Goal: Transaction & Acquisition: Purchase product/service

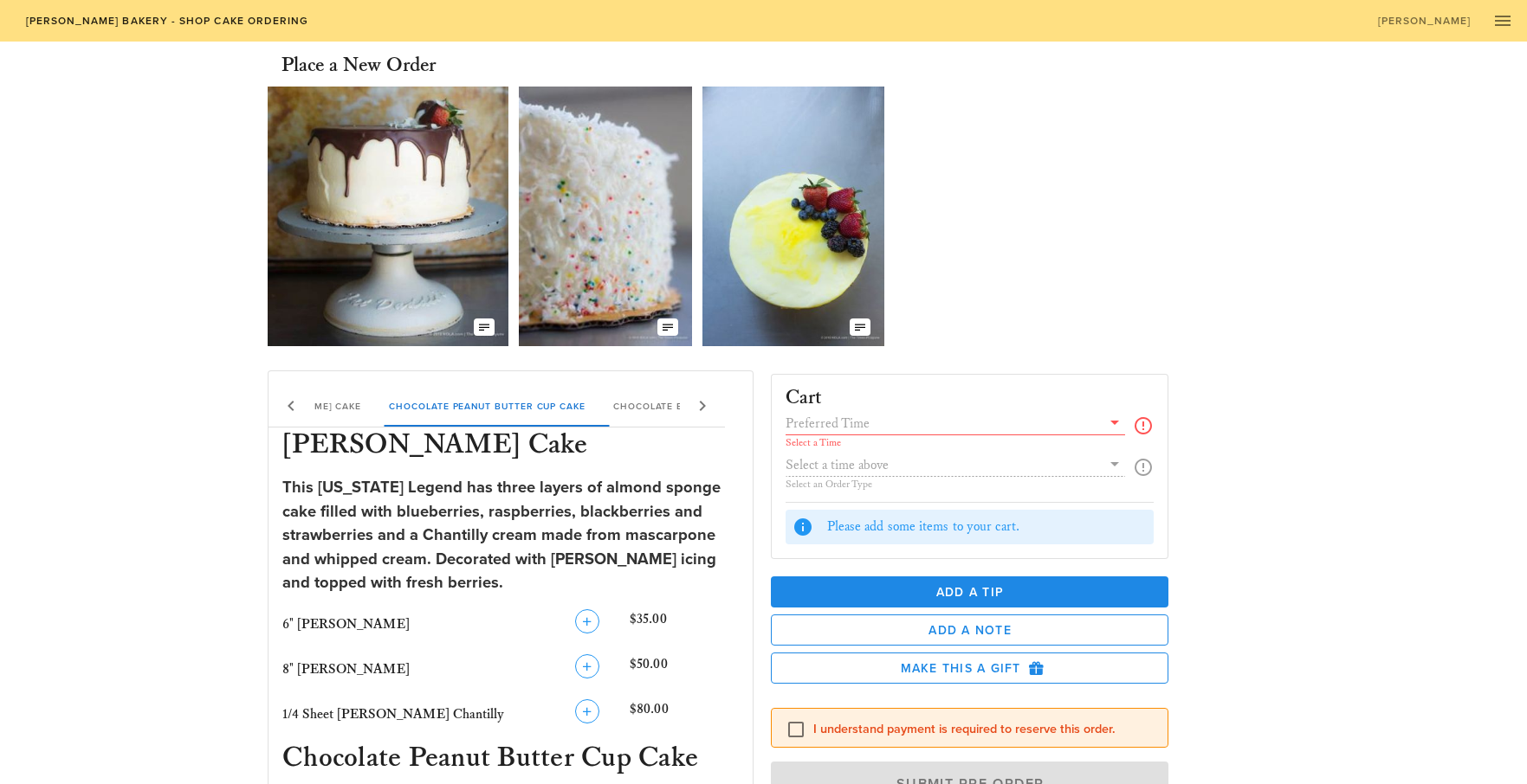
click at [855, 427] on input "text" at bounding box center [943, 423] width 316 height 23
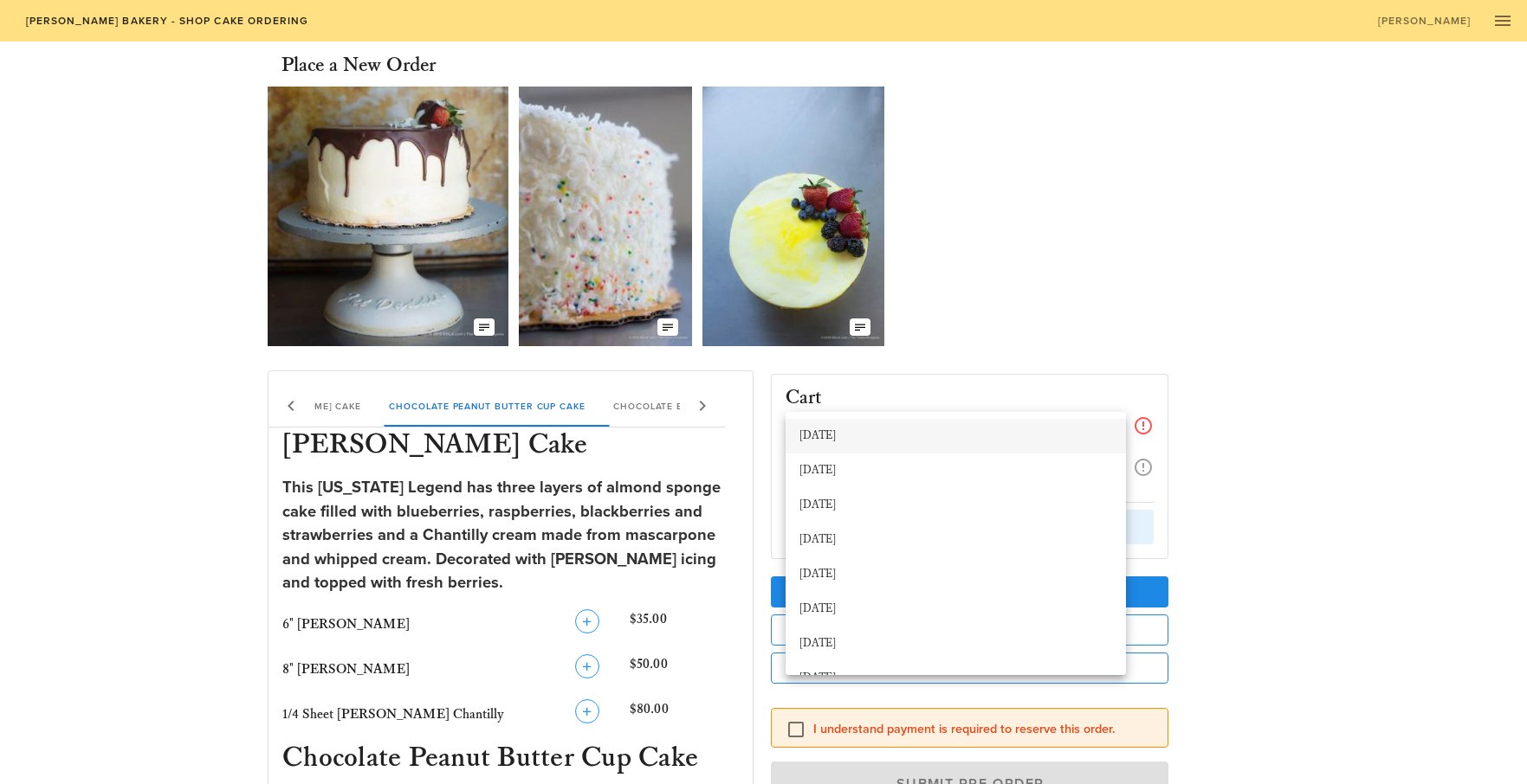
click at [855, 436] on div "[DATE]" at bounding box center [956, 437] width 313 height 14
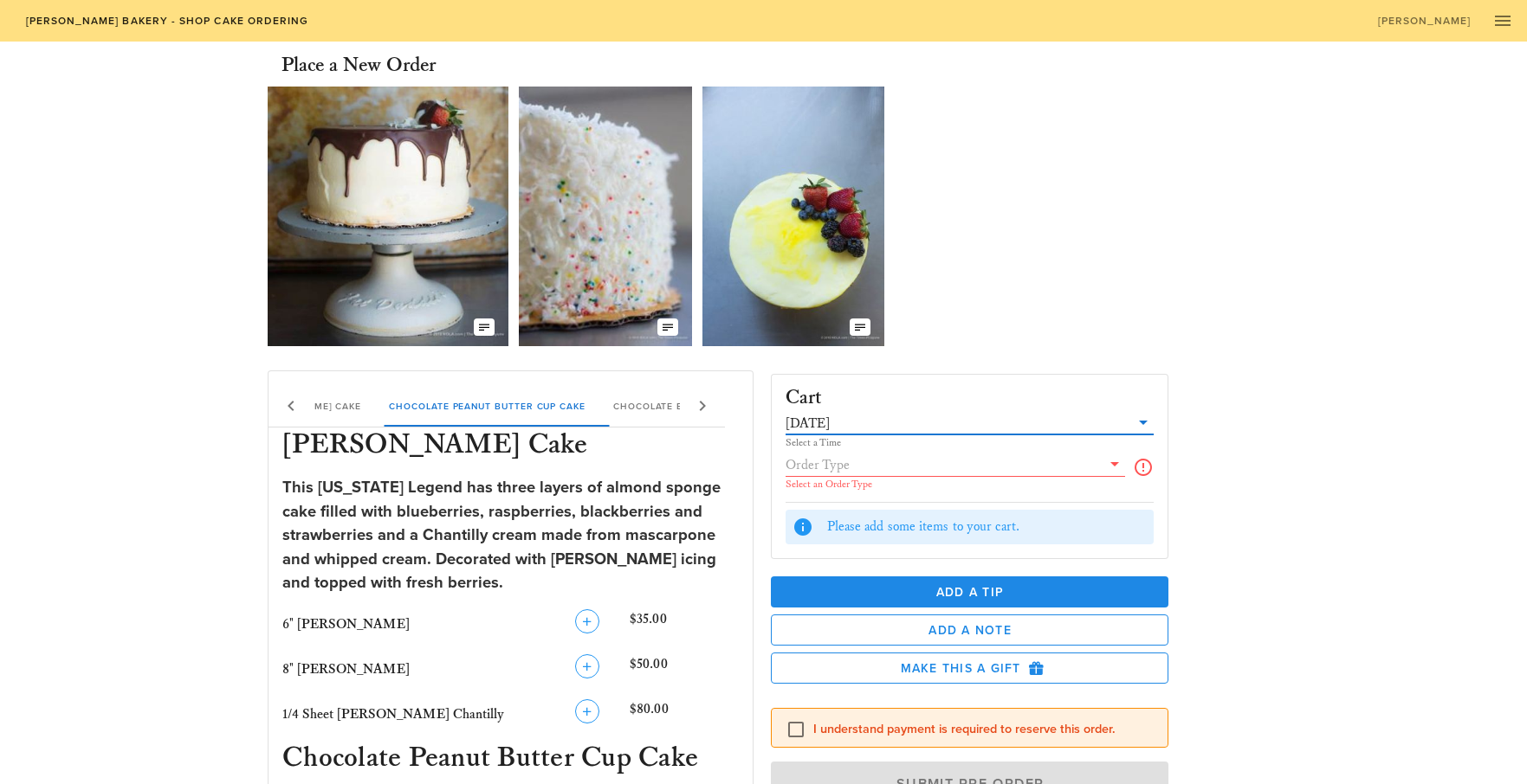
click at [1150, 422] on icon at bounding box center [1144, 423] width 21 height 21
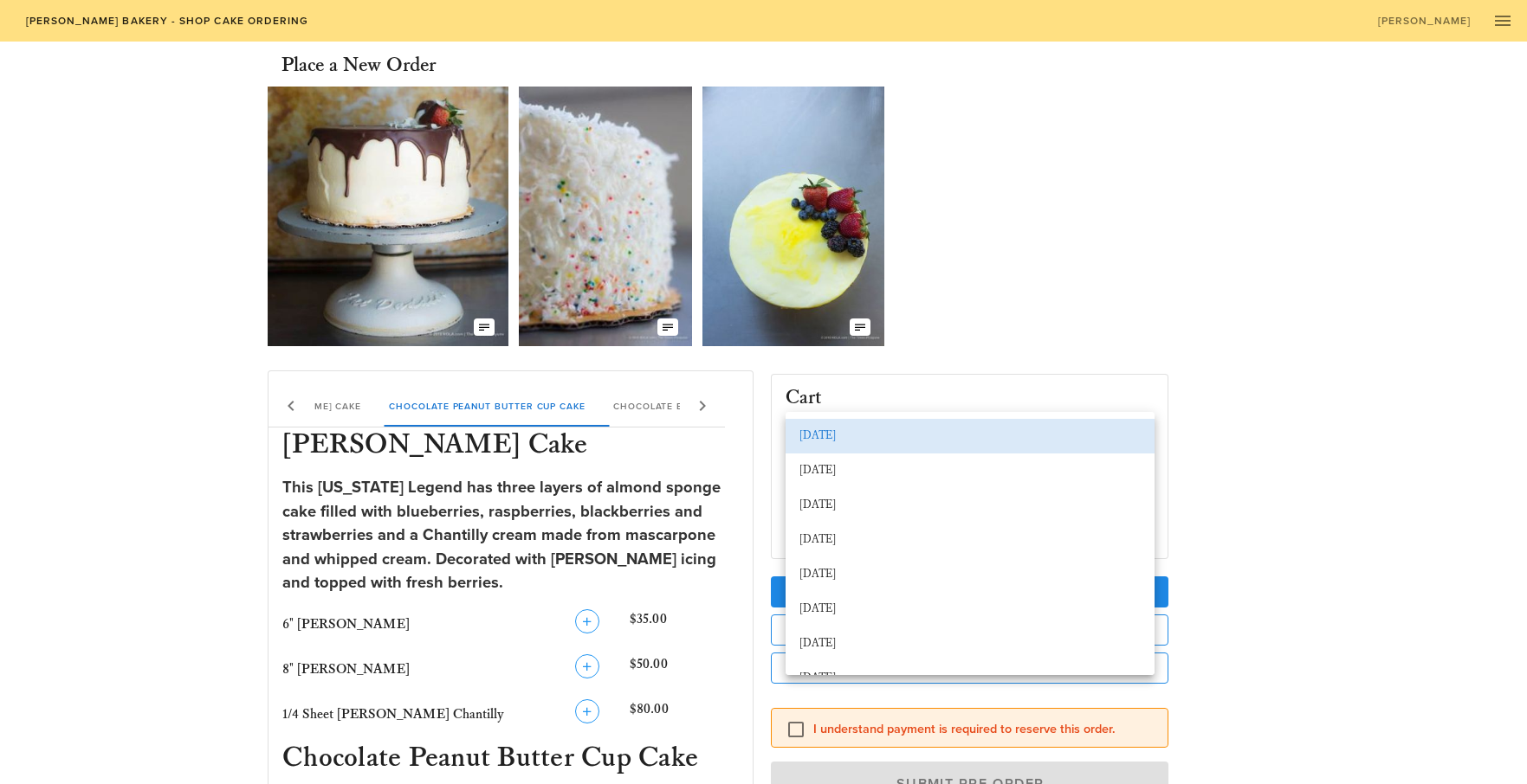
click at [1102, 433] on div "[DATE]" at bounding box center [970, 437] width 342 height 14
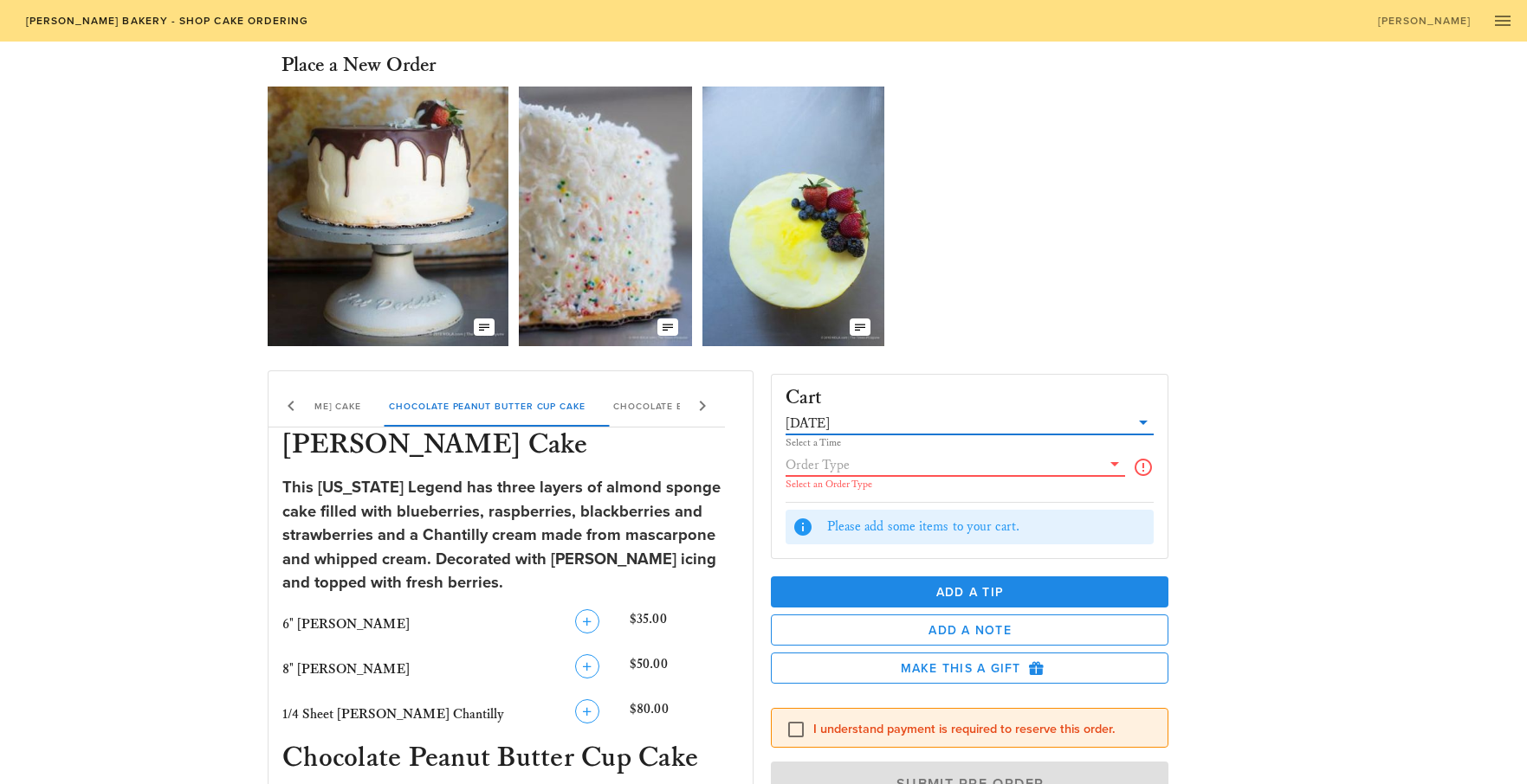
click at [1026, 461] on input "text" at bounding box center [943, 465] width 316 height 23
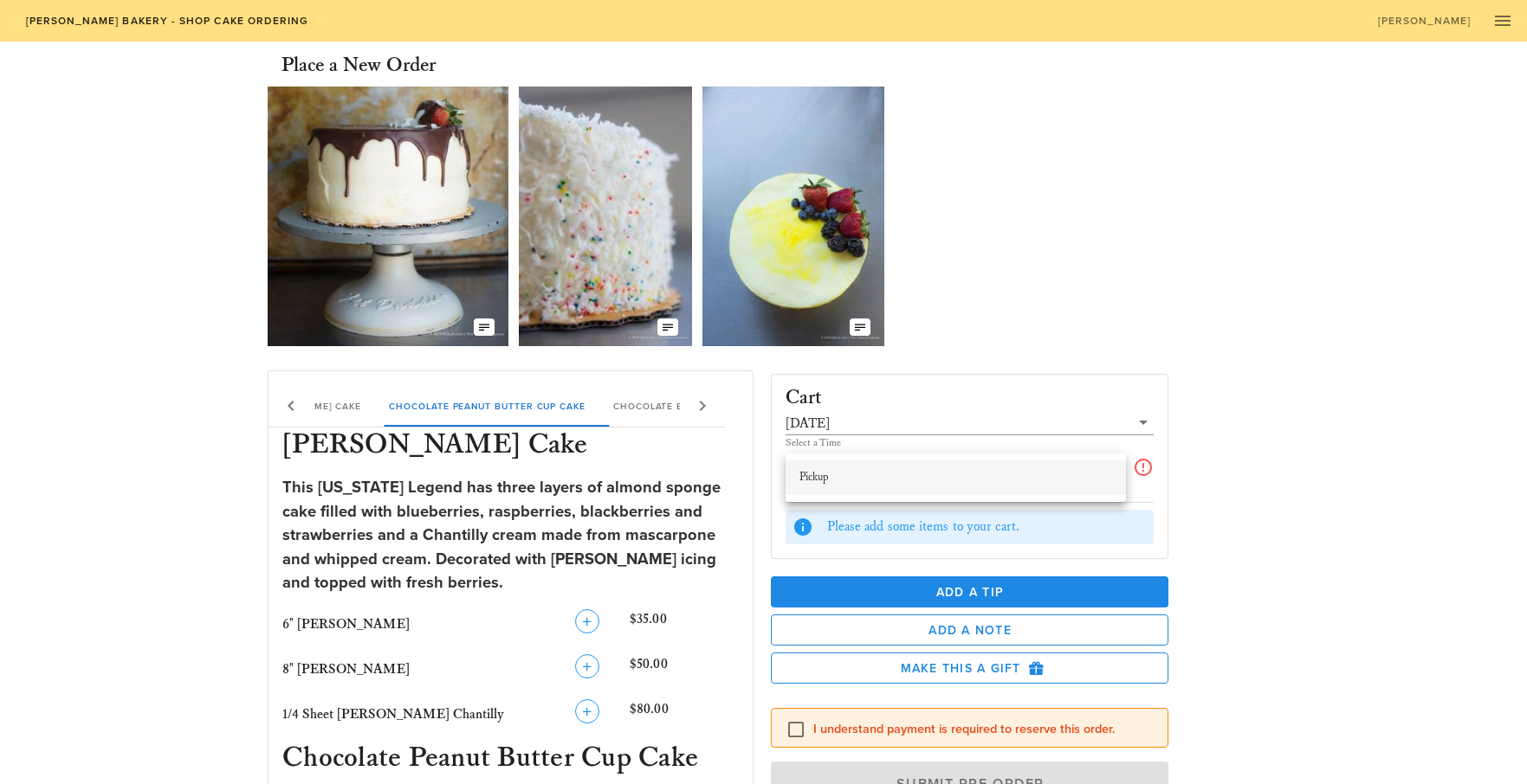
click at [1023, 468] on div "Pickup" at bounding box center [956, 478] width 313 height 28
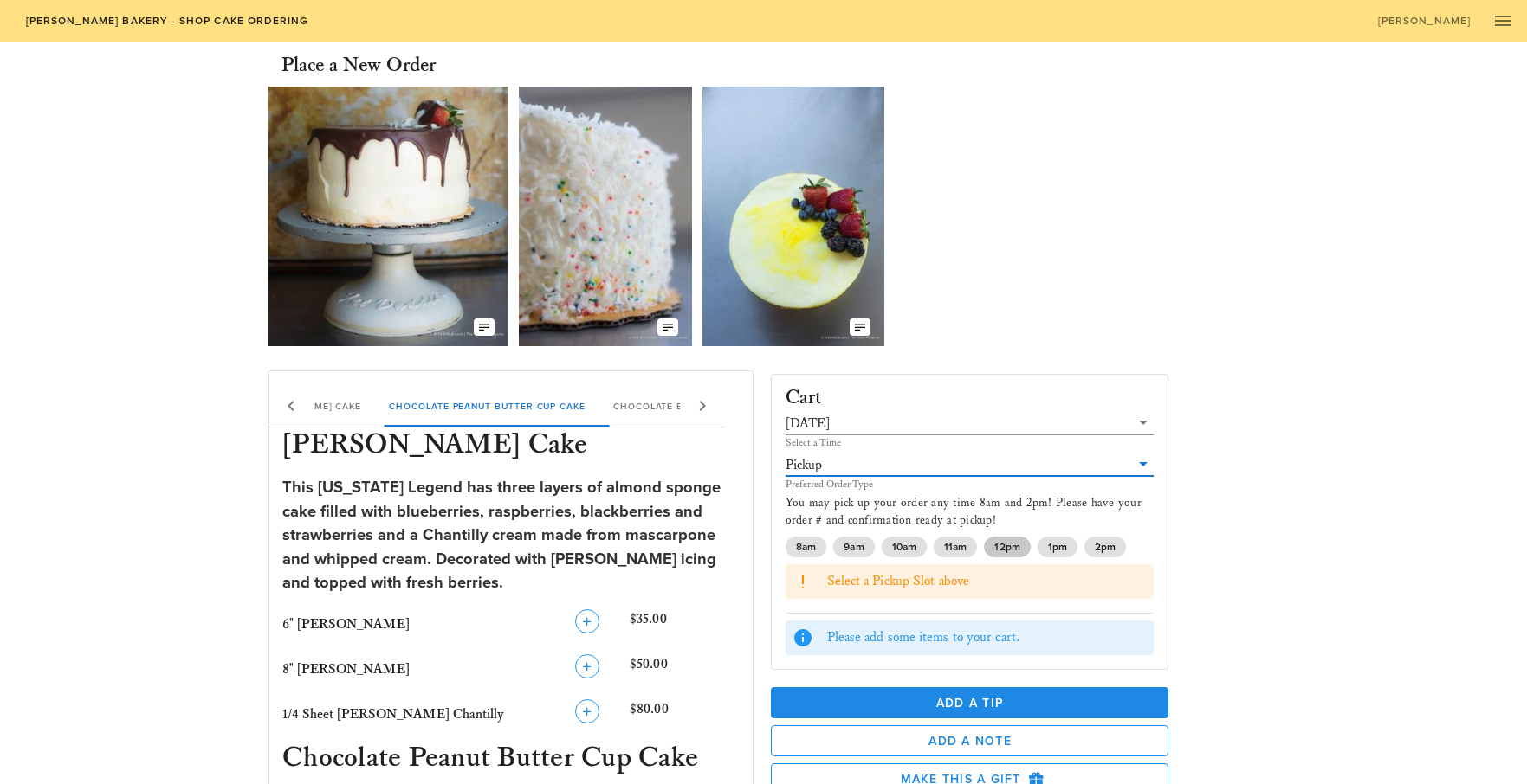
click at [1014, 550] on span "12pm" at bounding box center [1006, 547] width 25 height 21
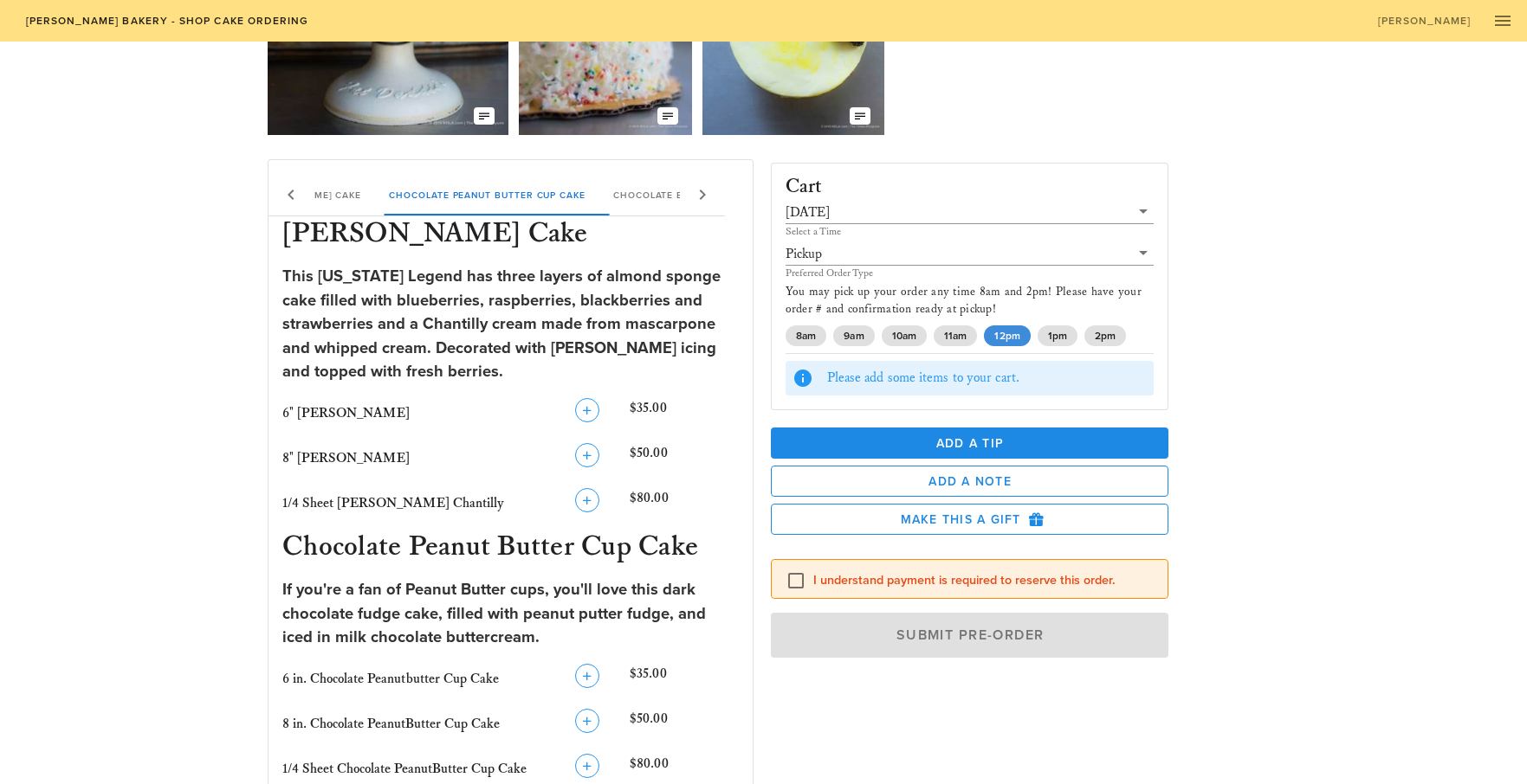
scroll to position [214, 0]
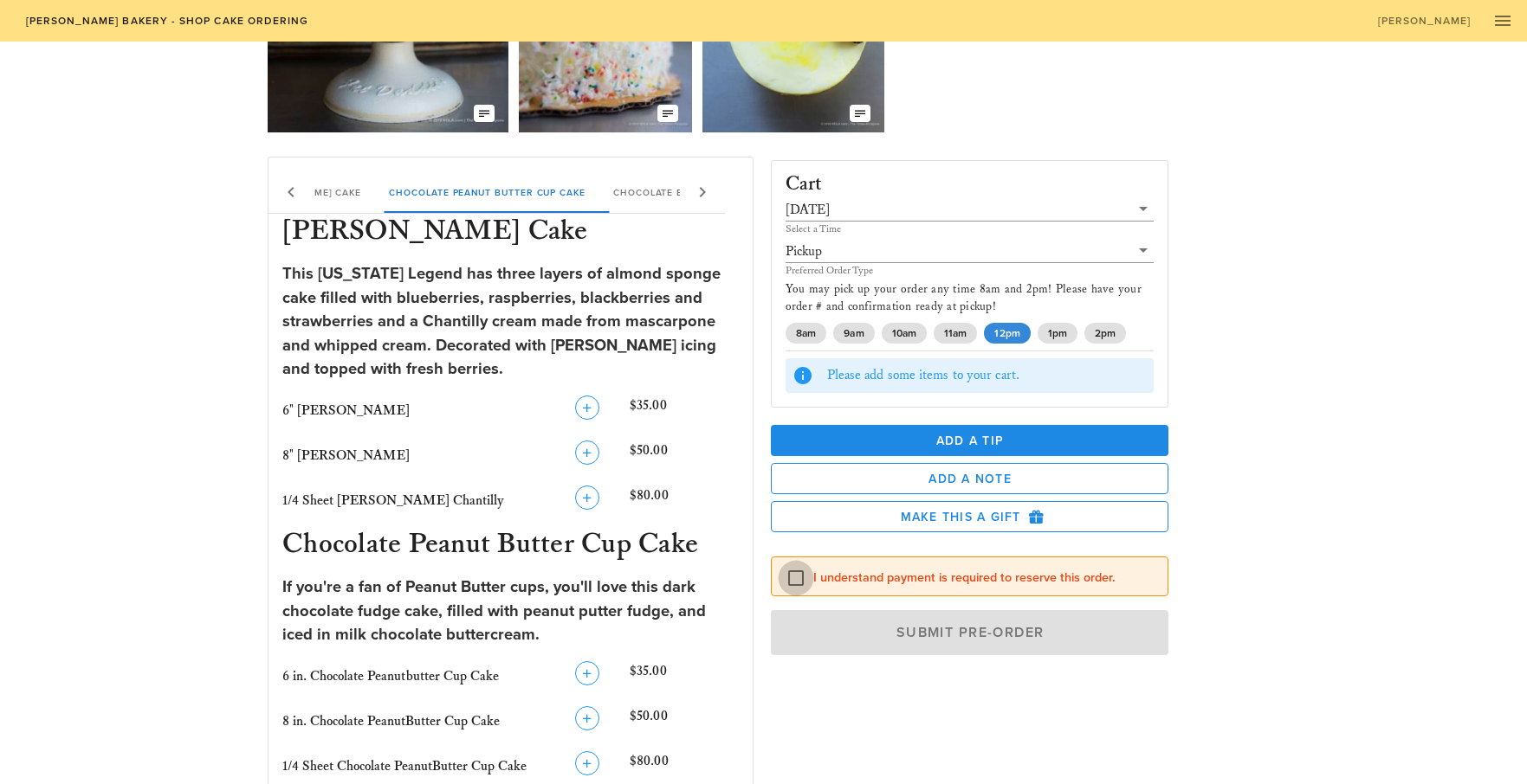
click at [803, 579] on div at bounding box center [797, 579] width 30 height 30
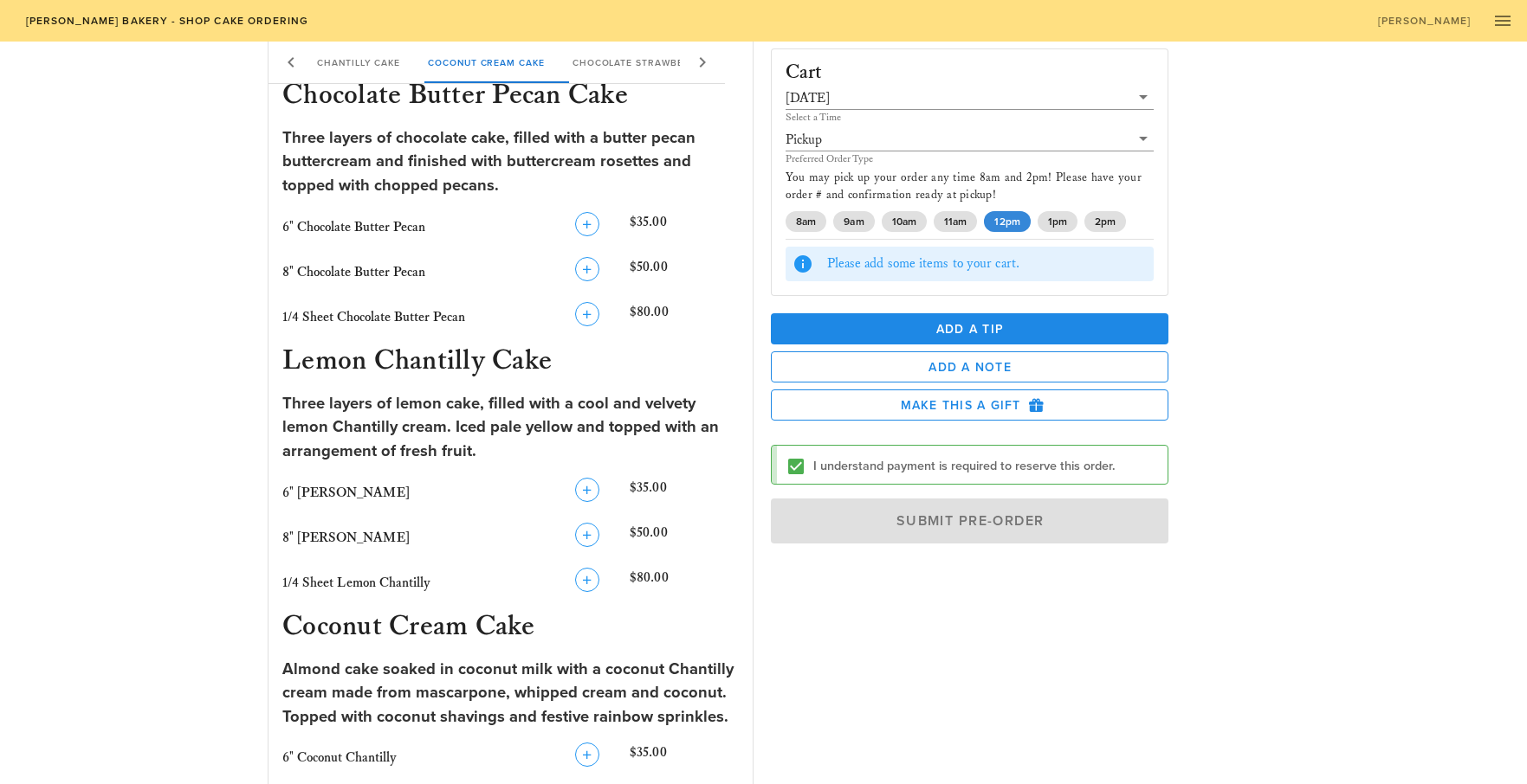
scroll to position [962, 0]
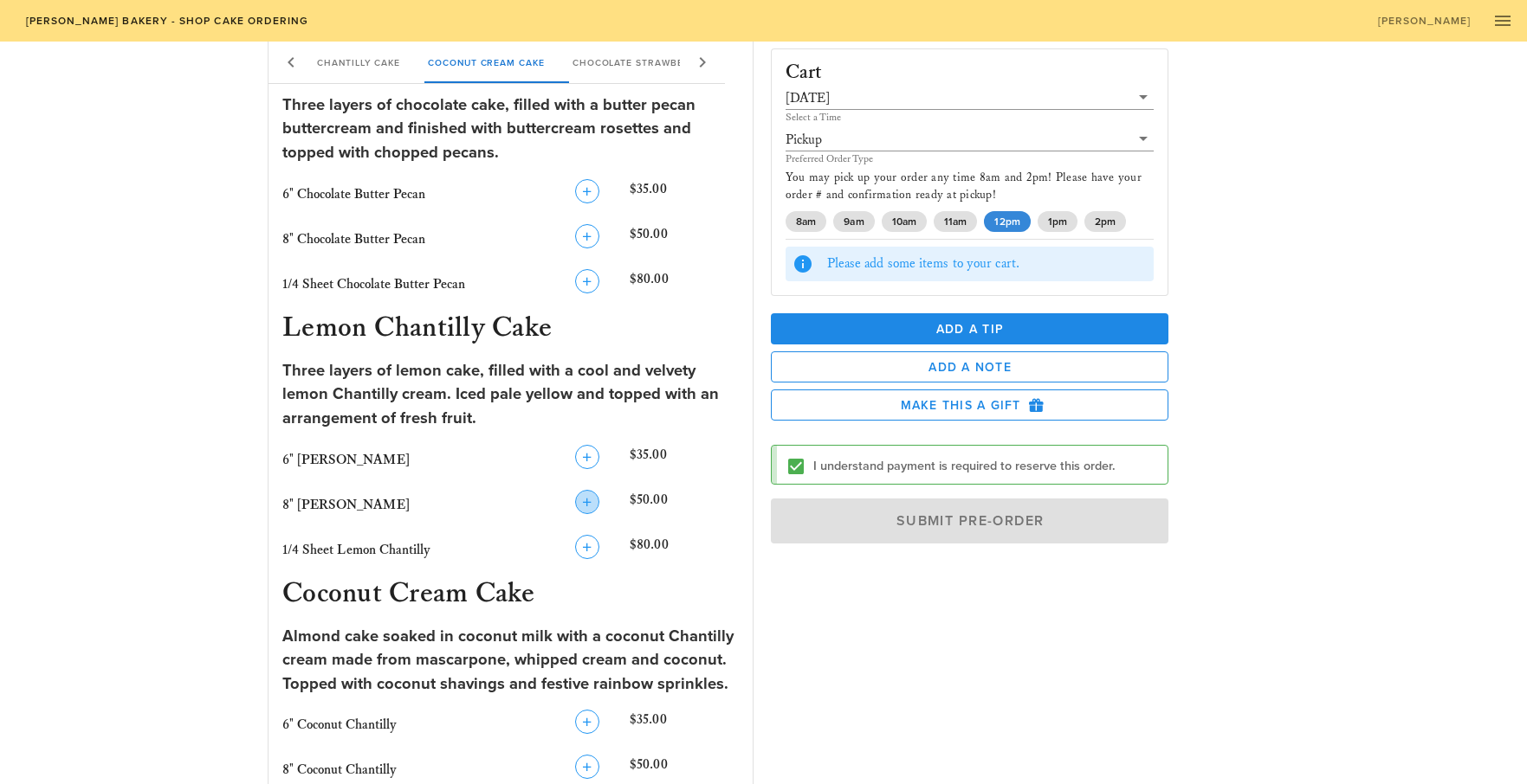
click at [589, 494] on icon "button" at bounding box center [587, 502] width 21 height 21
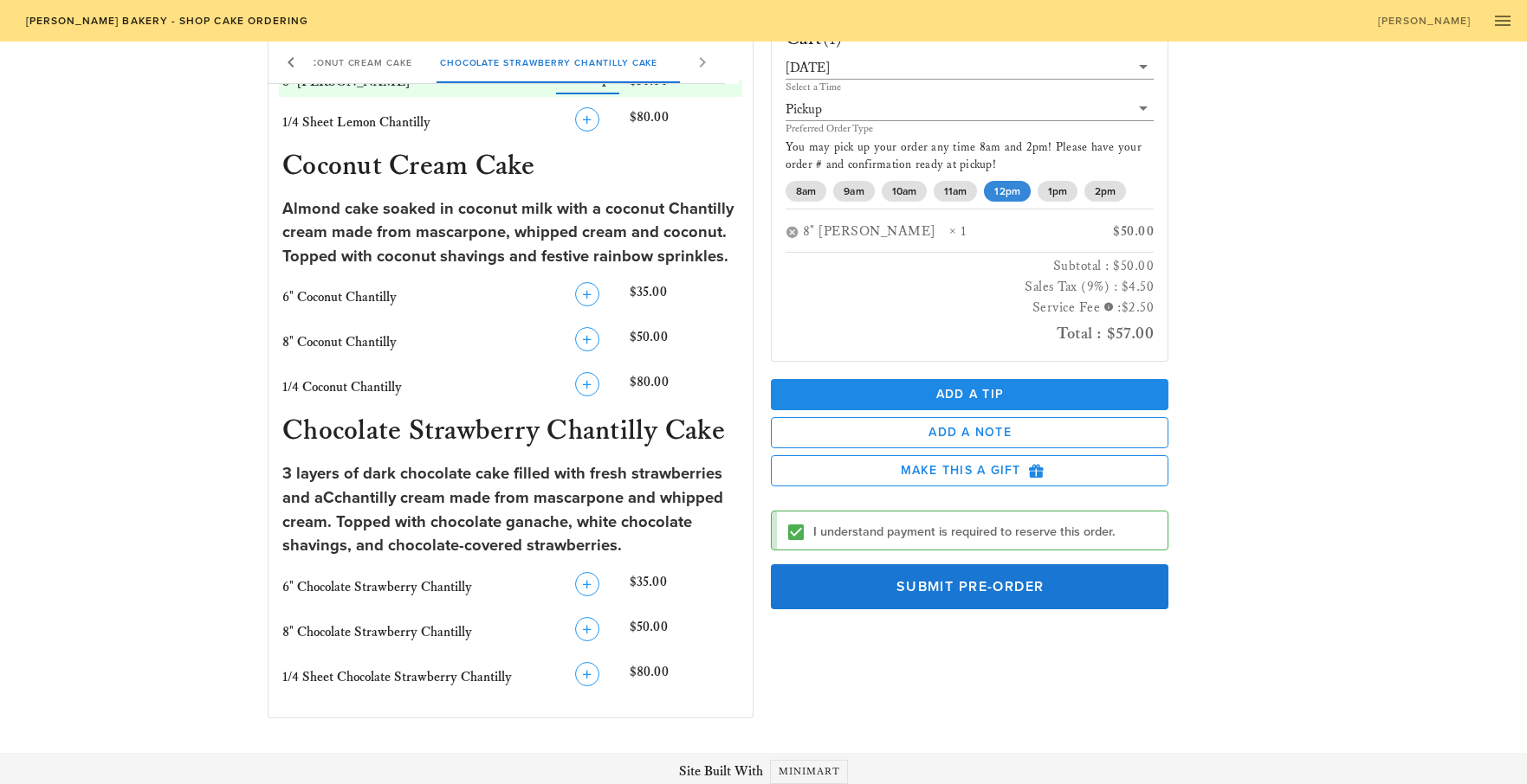
scroll to position [1377, 0]
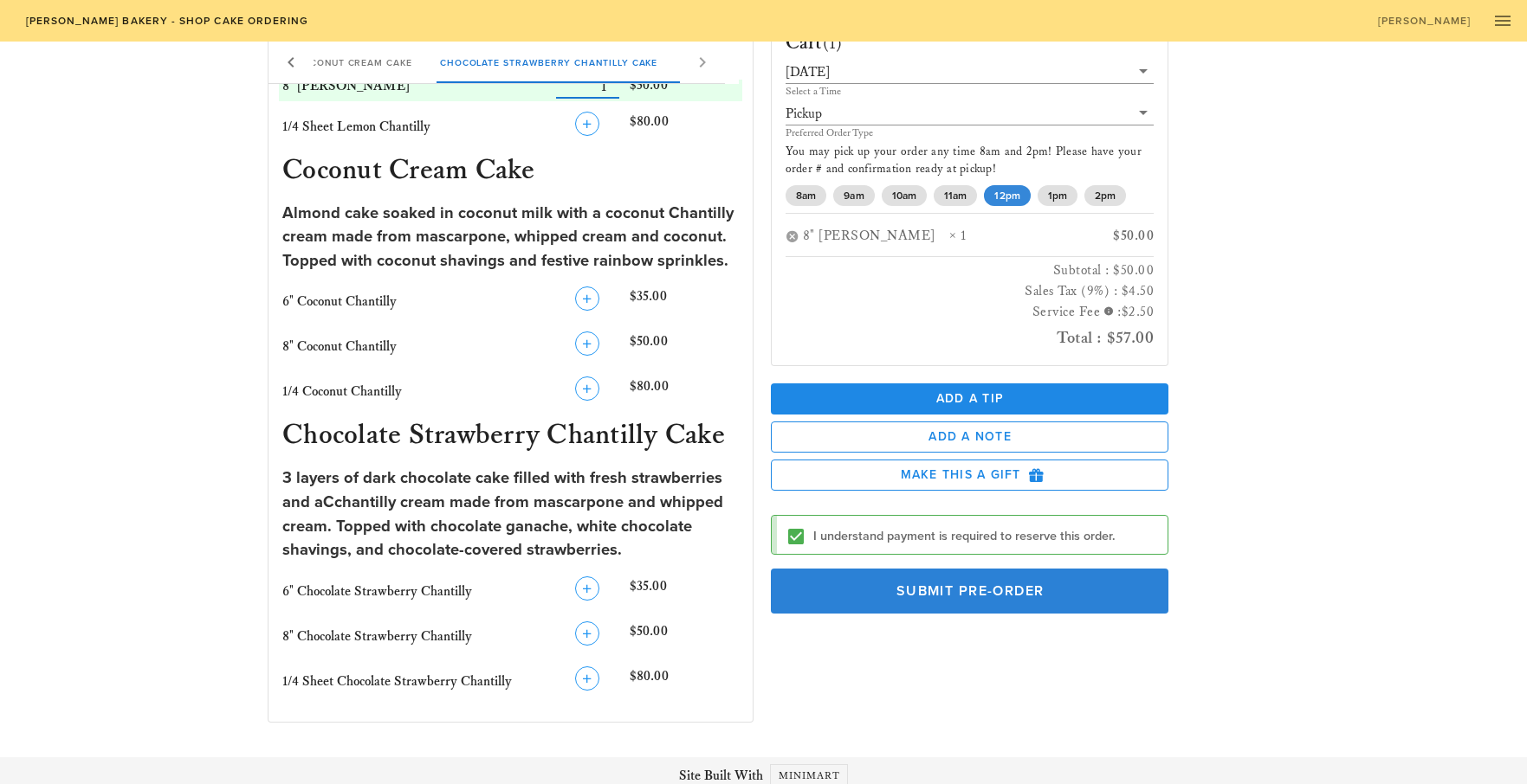
click at [902, 584] on span "Submit Pre-Order" at bounding box center [970, 590] width 359 height 17
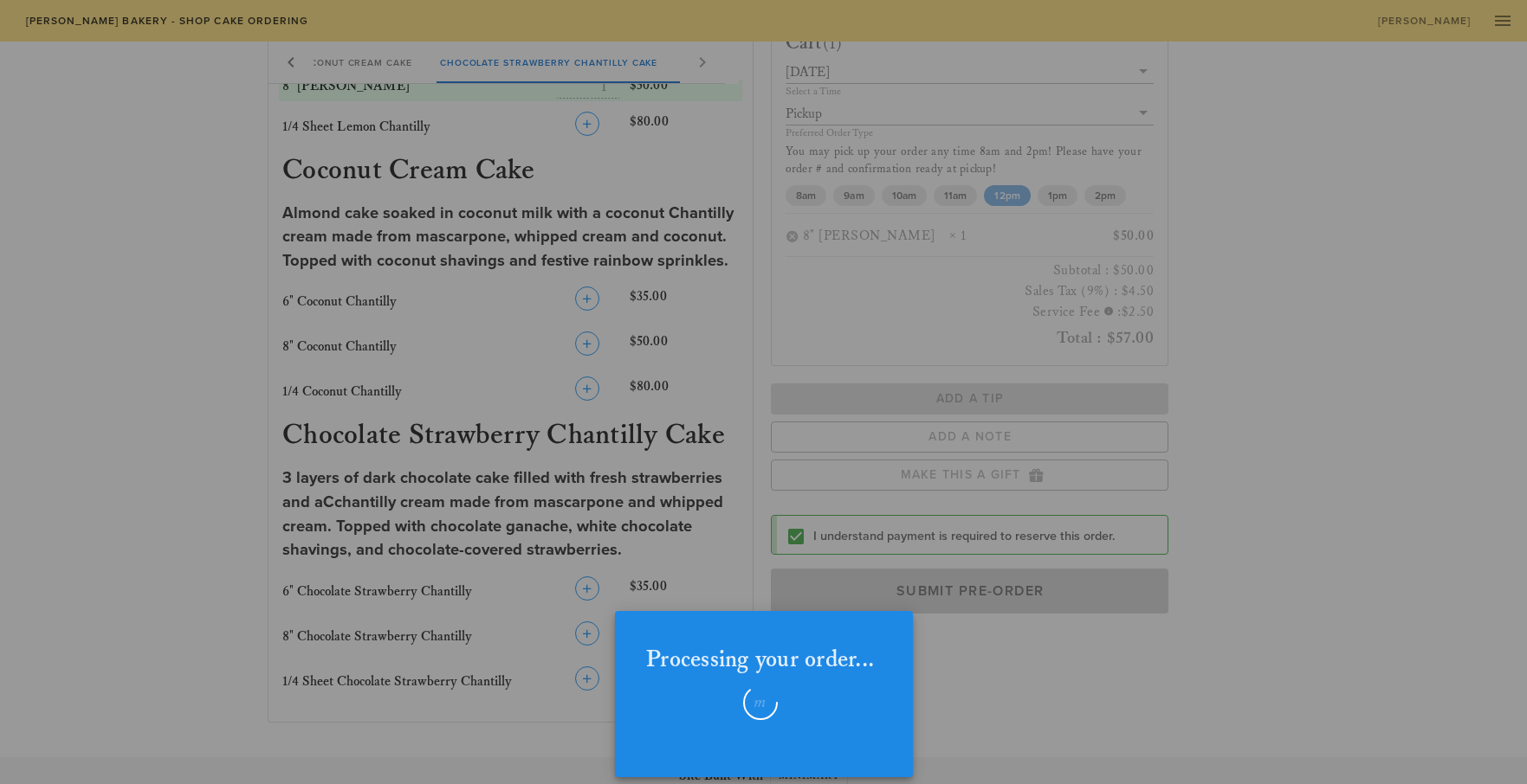
checkbox input "false"
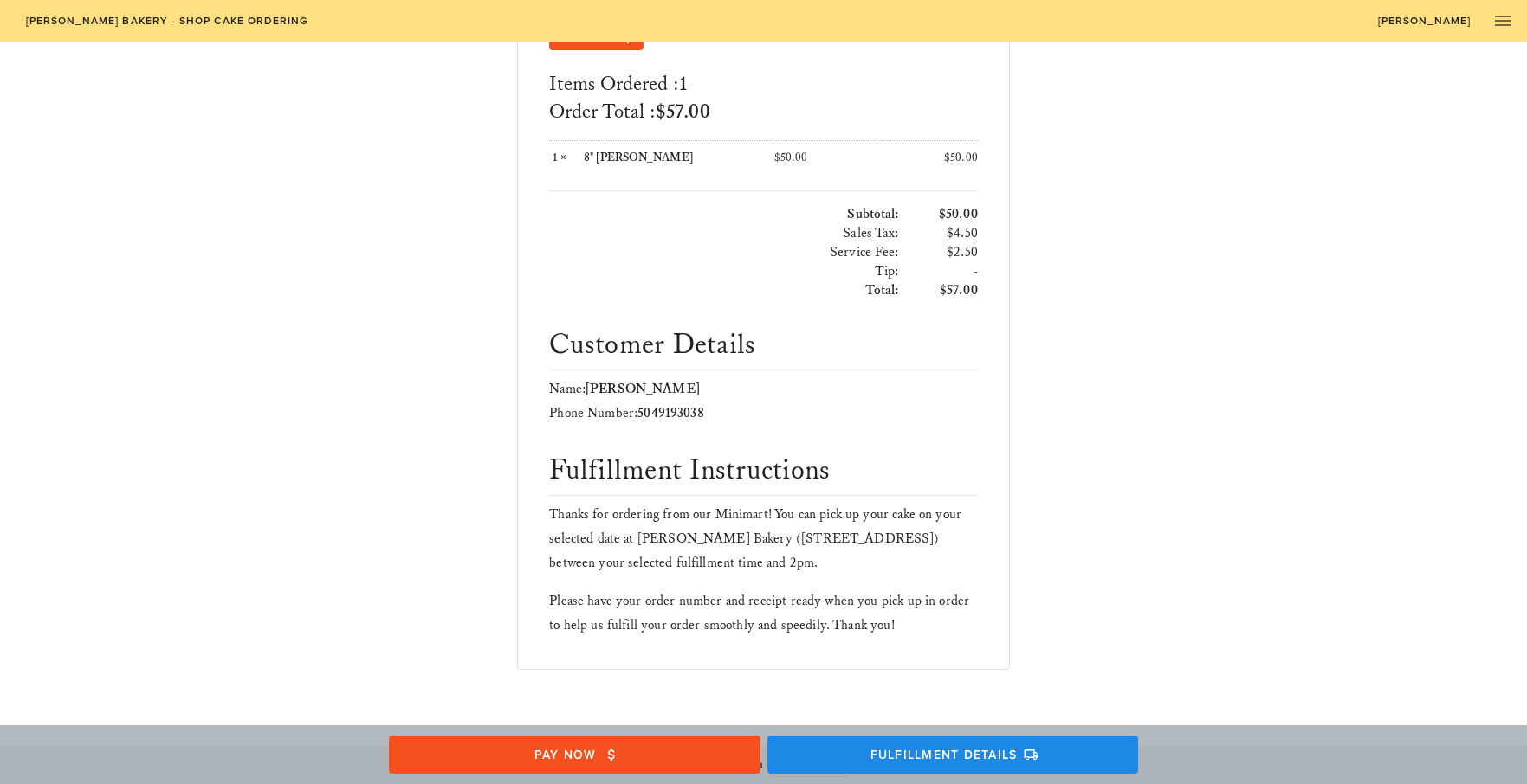
scroll to position [379, 0]
click at [906, 757] on span "Fulfillment Details" at bounding box center [952, 755] width 338 height 16
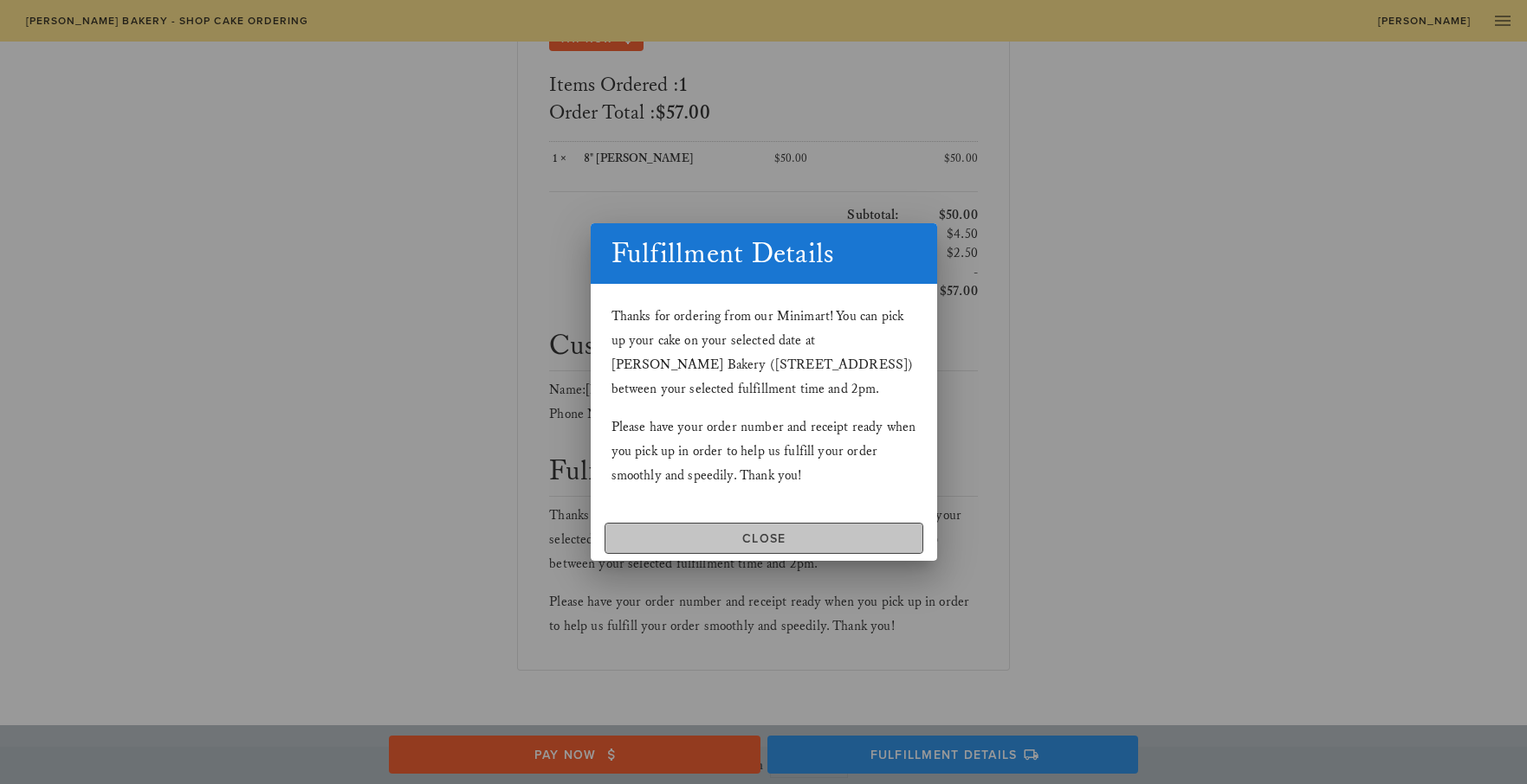
click at [808, 545] on span "Close" at bounding box center [764, 539] width 303 height 15
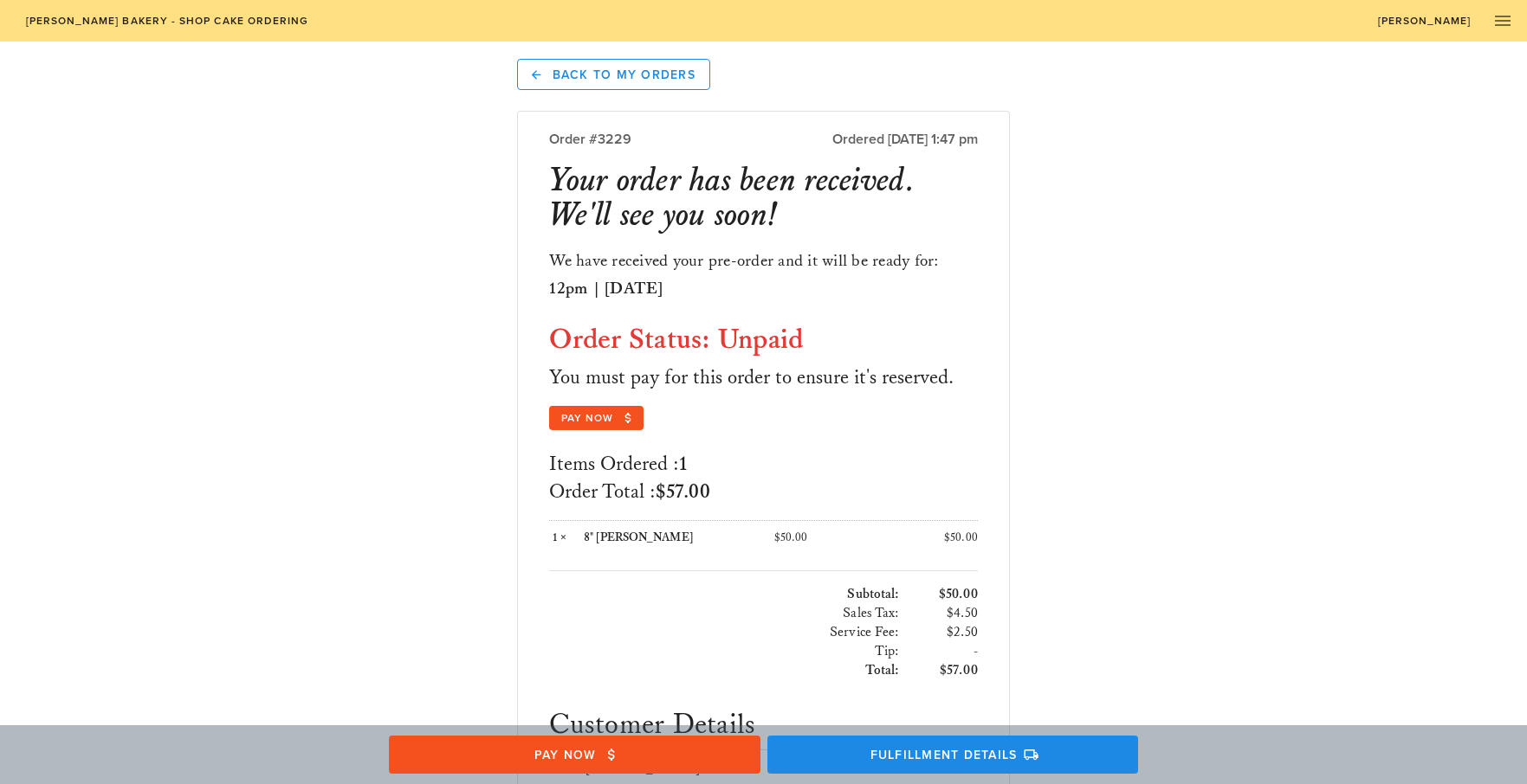
scroll to position [0, 0]
click at [647, 75] on span "Back to My Orders" at bounding box center [613, 74] width 163 height 16
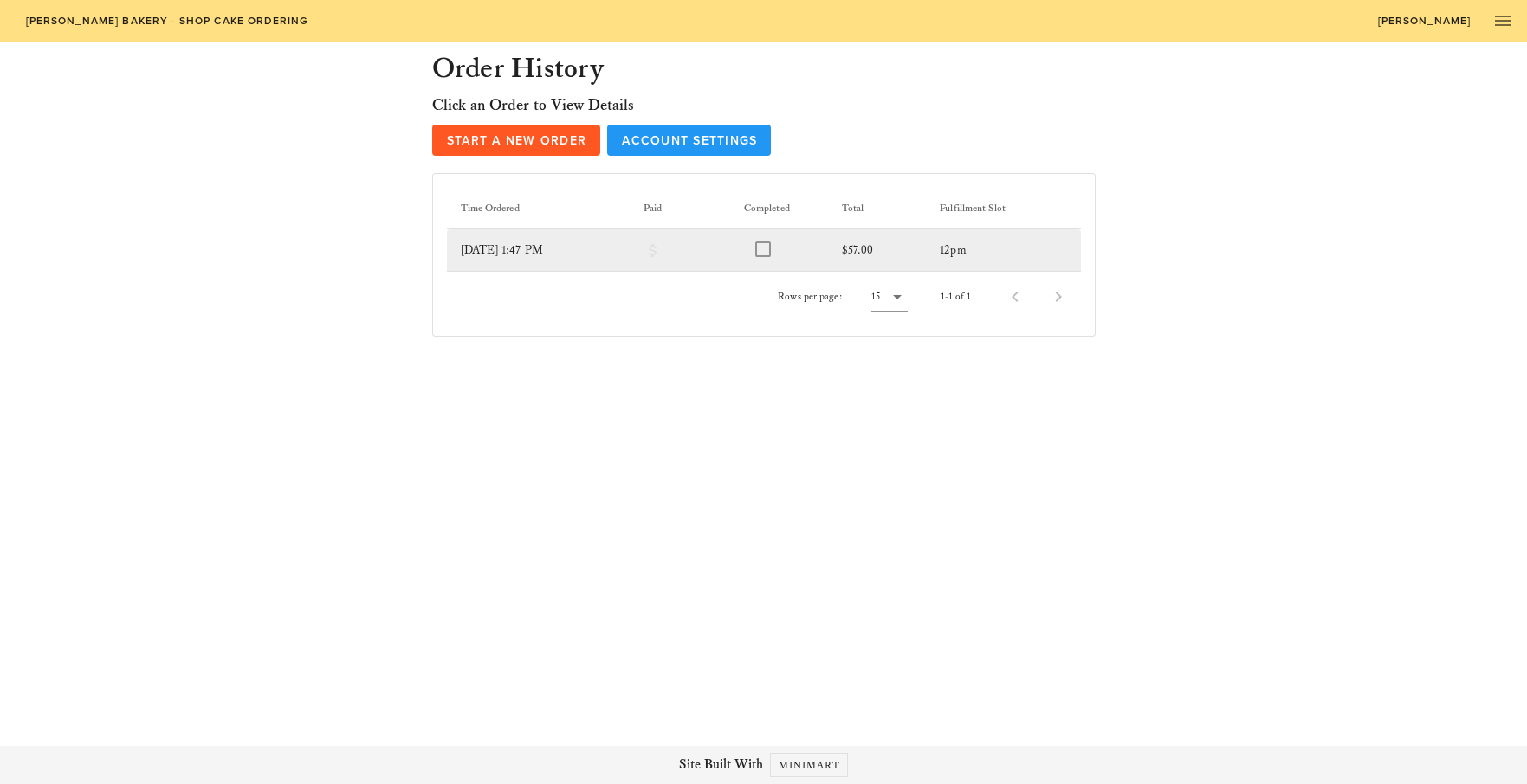
click at [549, 250] on td "[DATE] 1:47 PM" at bounding box center [538, 251] width 183 height 42
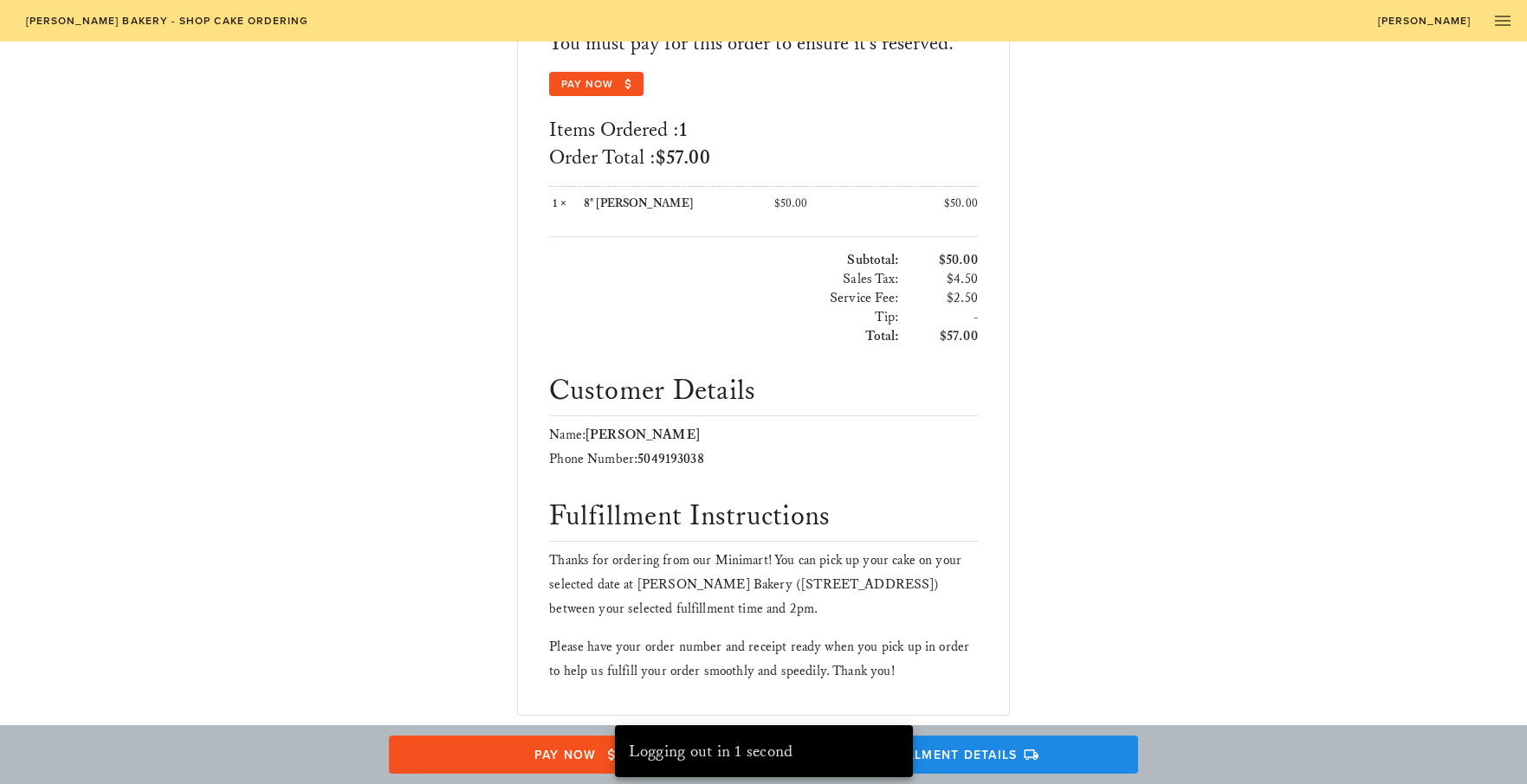
scroll to position [340, 0]
